Goal: Check status

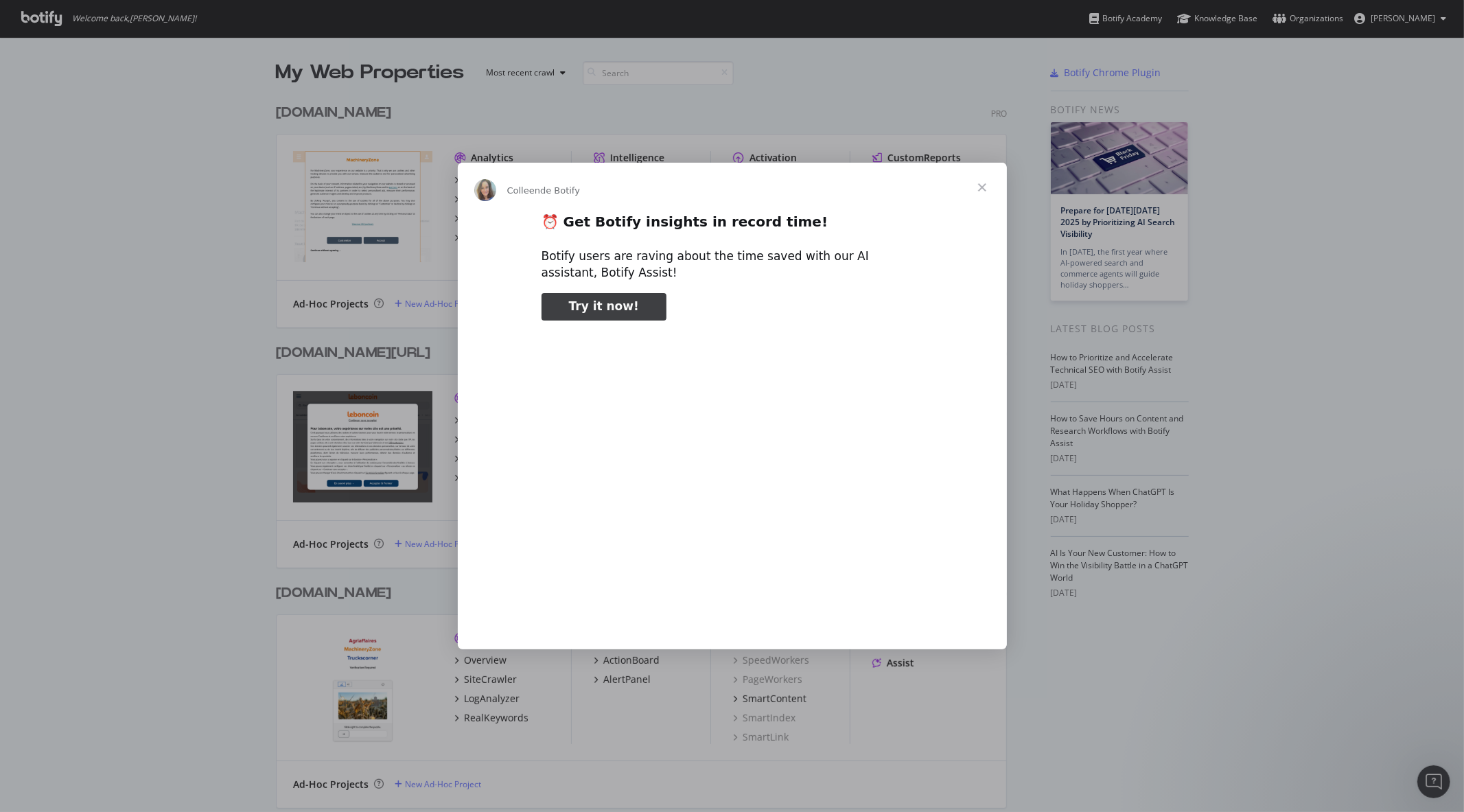
type input "52213"
click at [980, 182] on span "Fermer" at bounding box center [983, 187] width 49 height 49
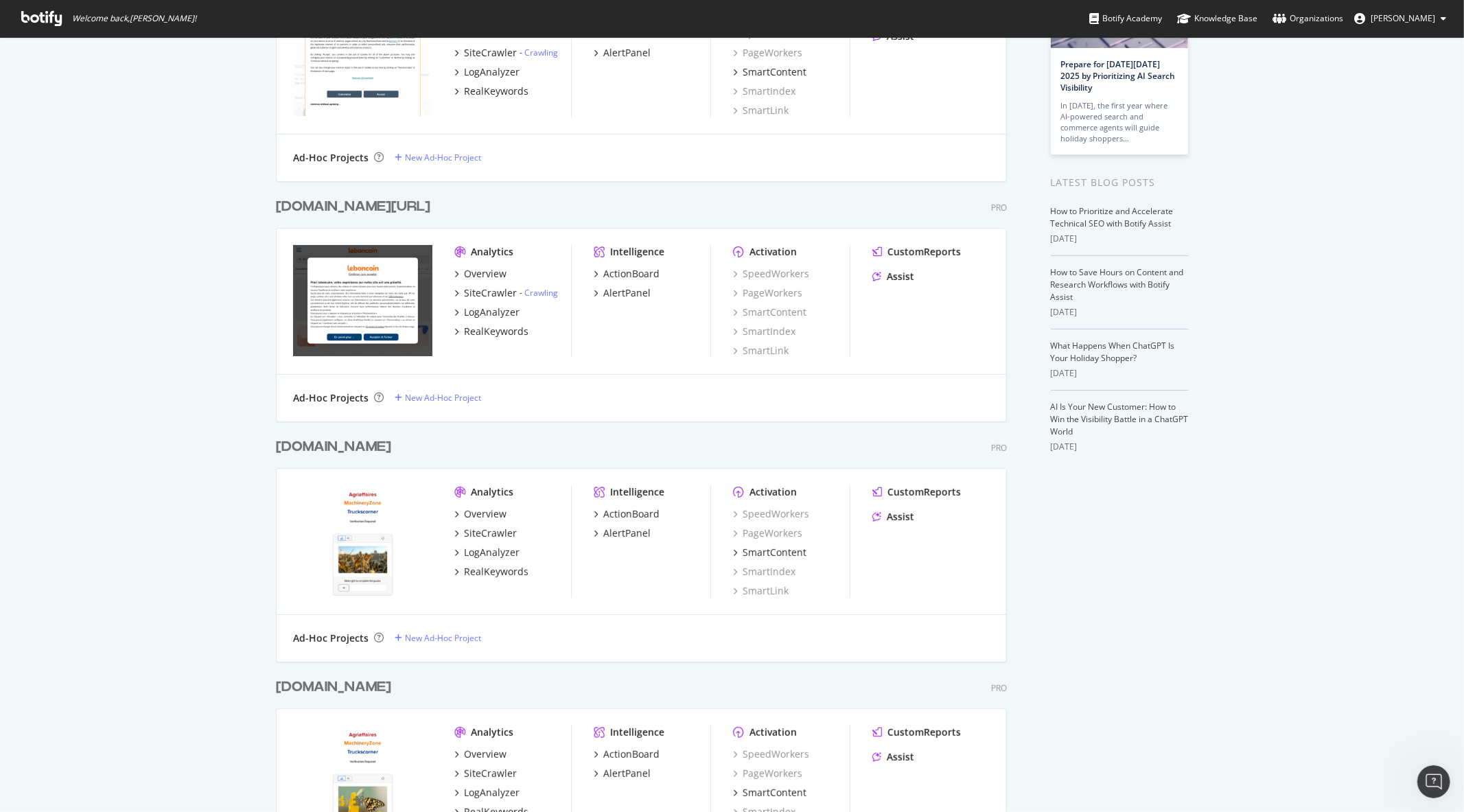
scroll to position [153, 0]
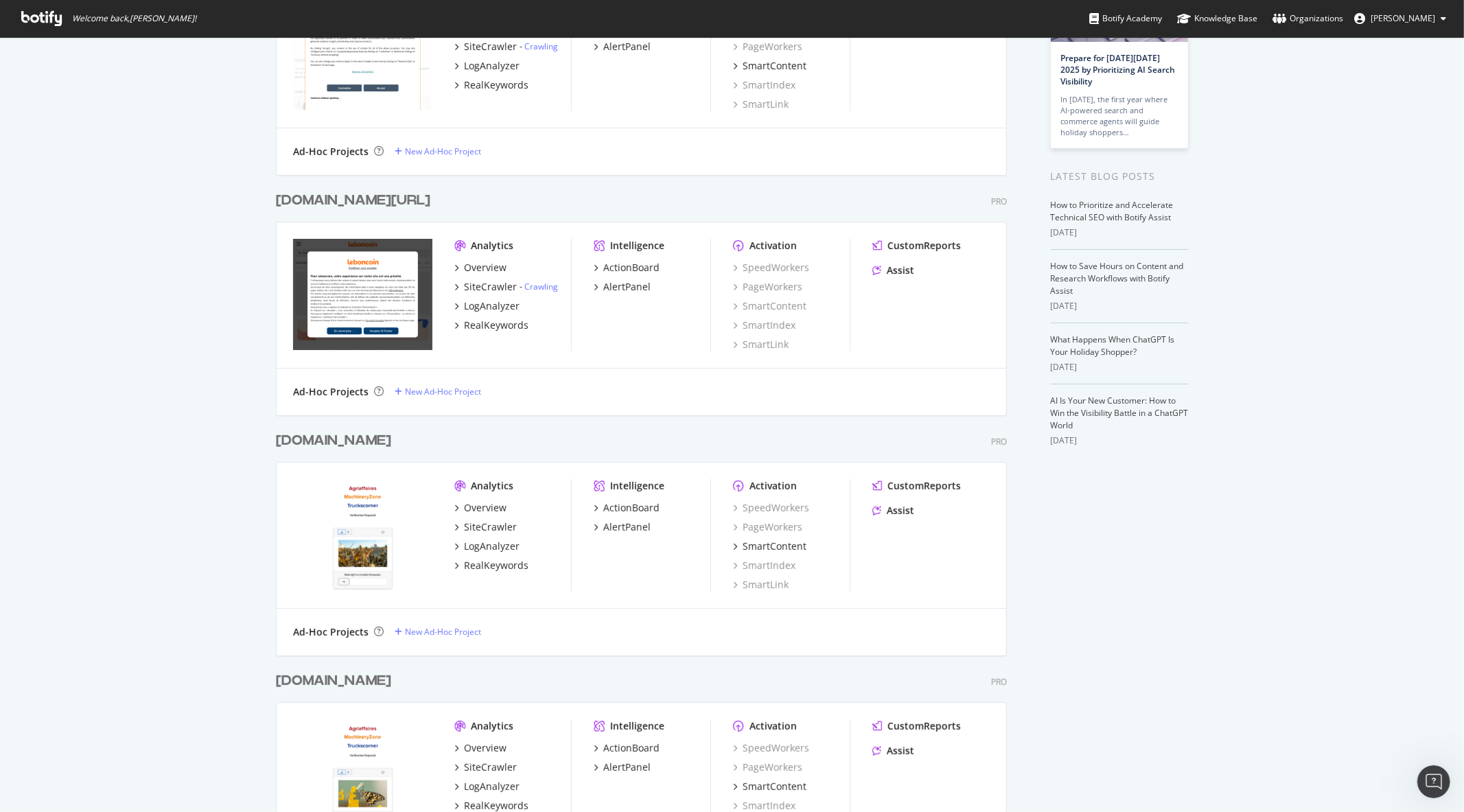
click at [354, 201] on div "[DOMAIN_NAME][URL]" at bounding box center [352, 201] width 155 height 20
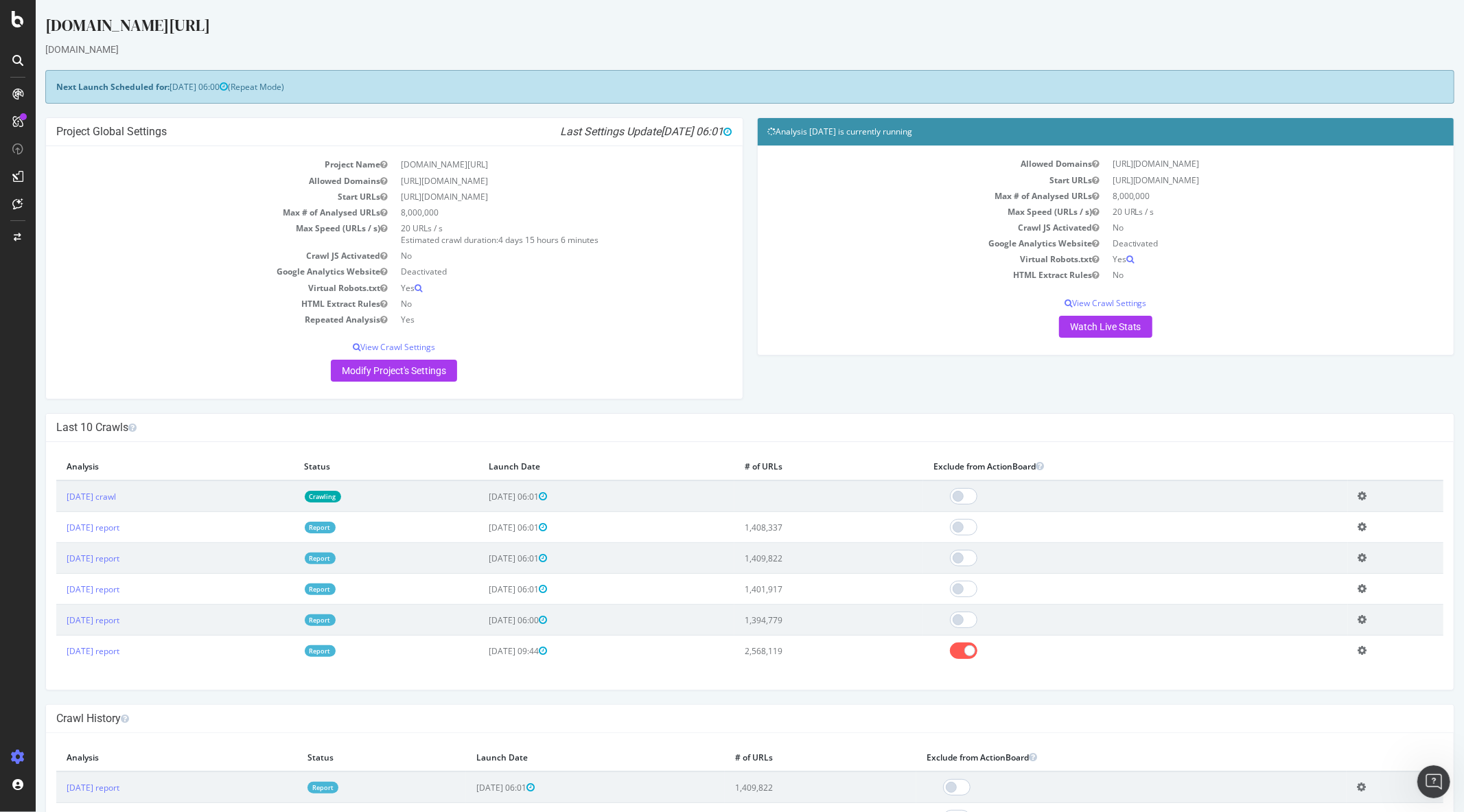
click at [125, 504] on td "[DATE] crawl" at bounding box center [174, 496] width 238 height 31
click at [115, 502] on link "[DATE] crawl" at bounding box center [91, 496] width 49 height 12
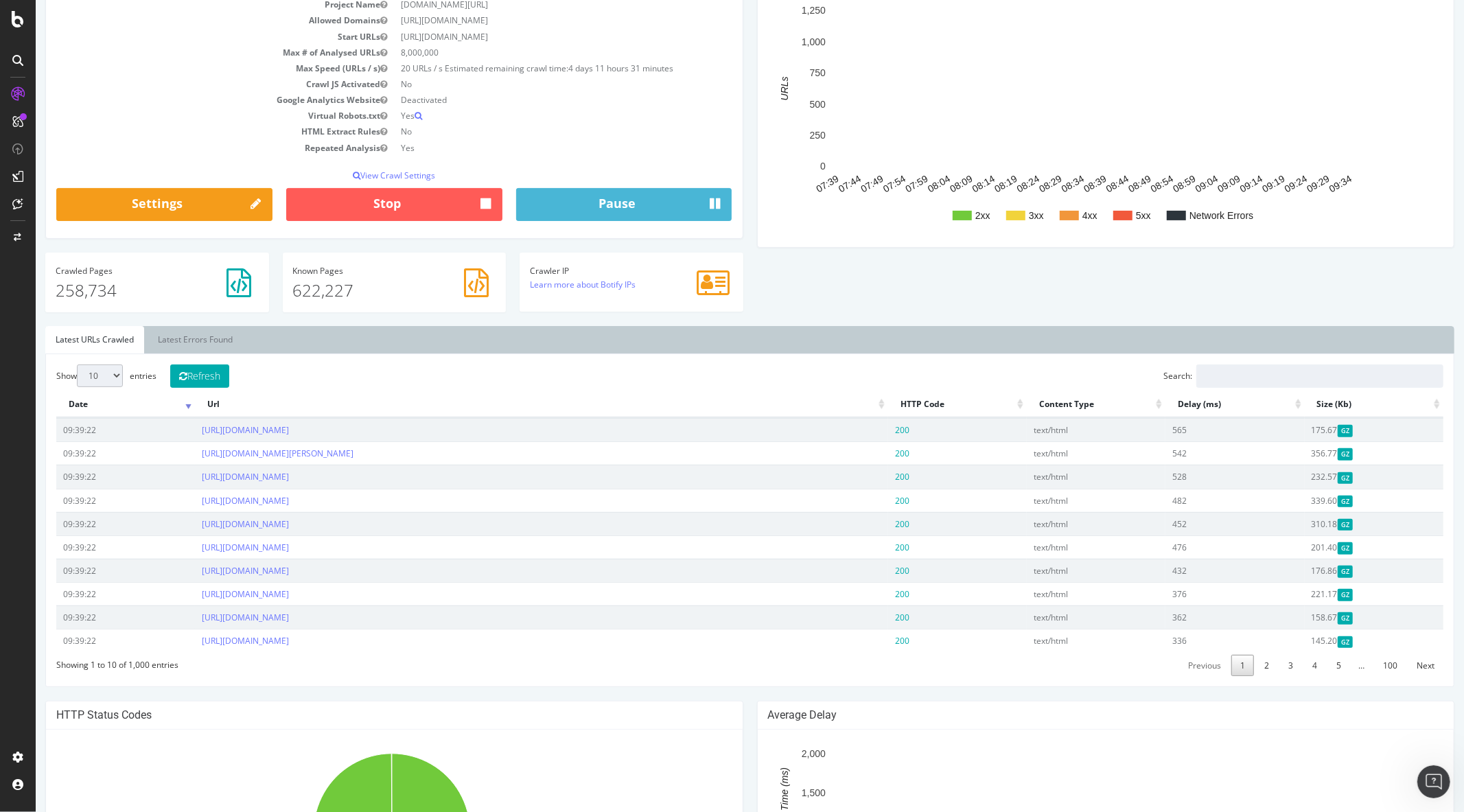
scroll to position [35, 0]
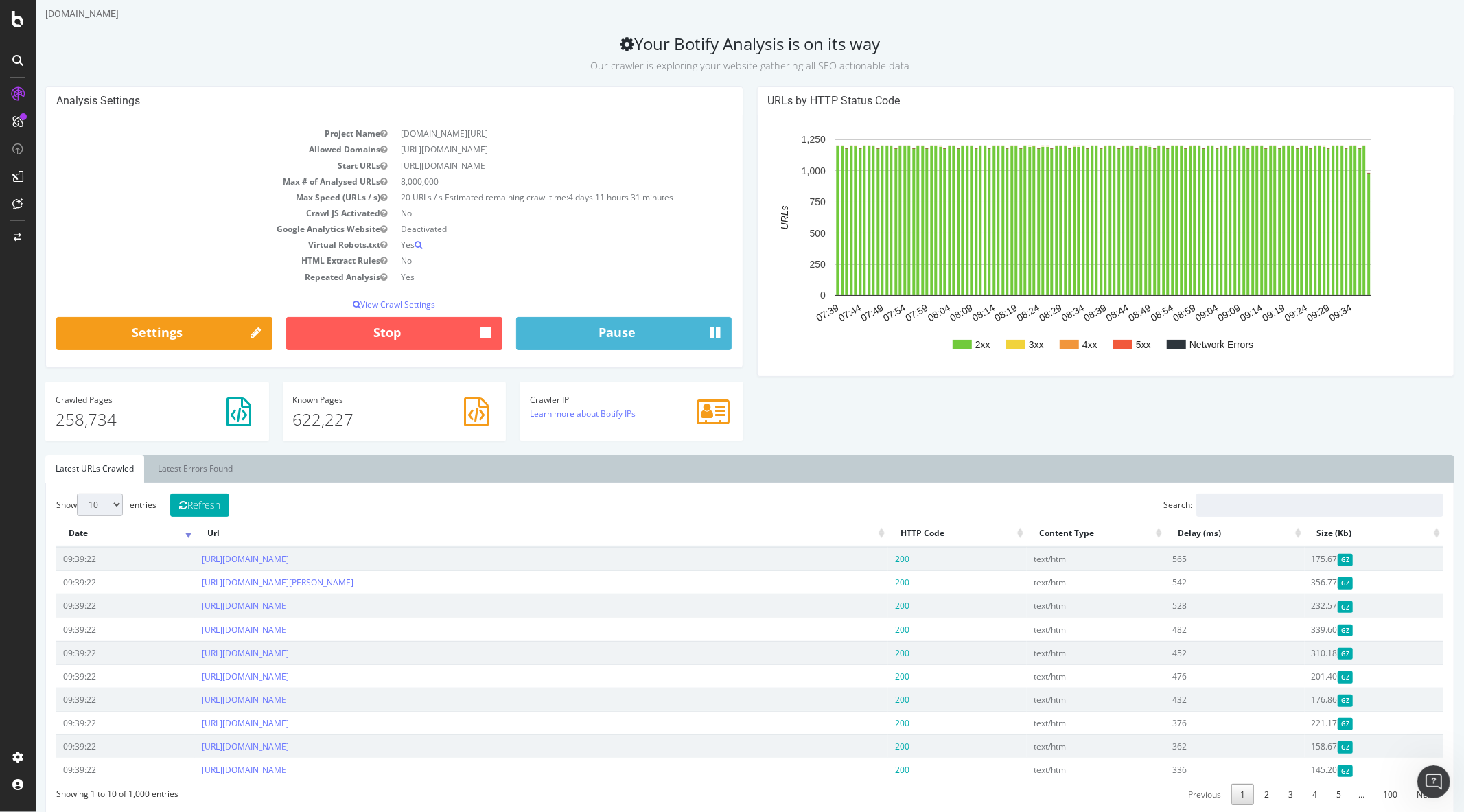
click at [564, 478] on ul "Latest URLs Crawled Latest Errors Found" at bounding box center [748, 468] width 1409 height 28
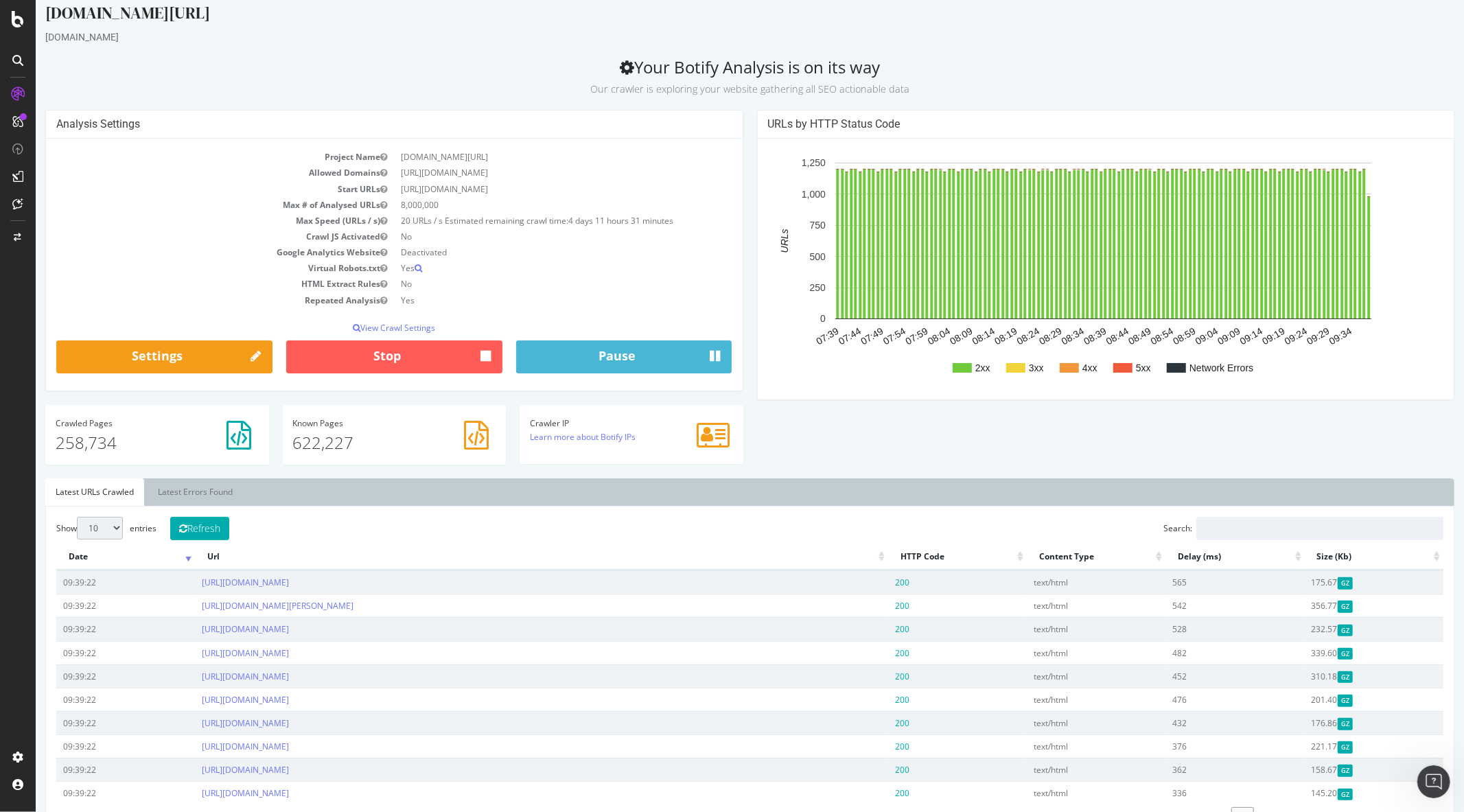
scroll to position [0, 0]
